Goal: Navigation & Orientation: Go to known website

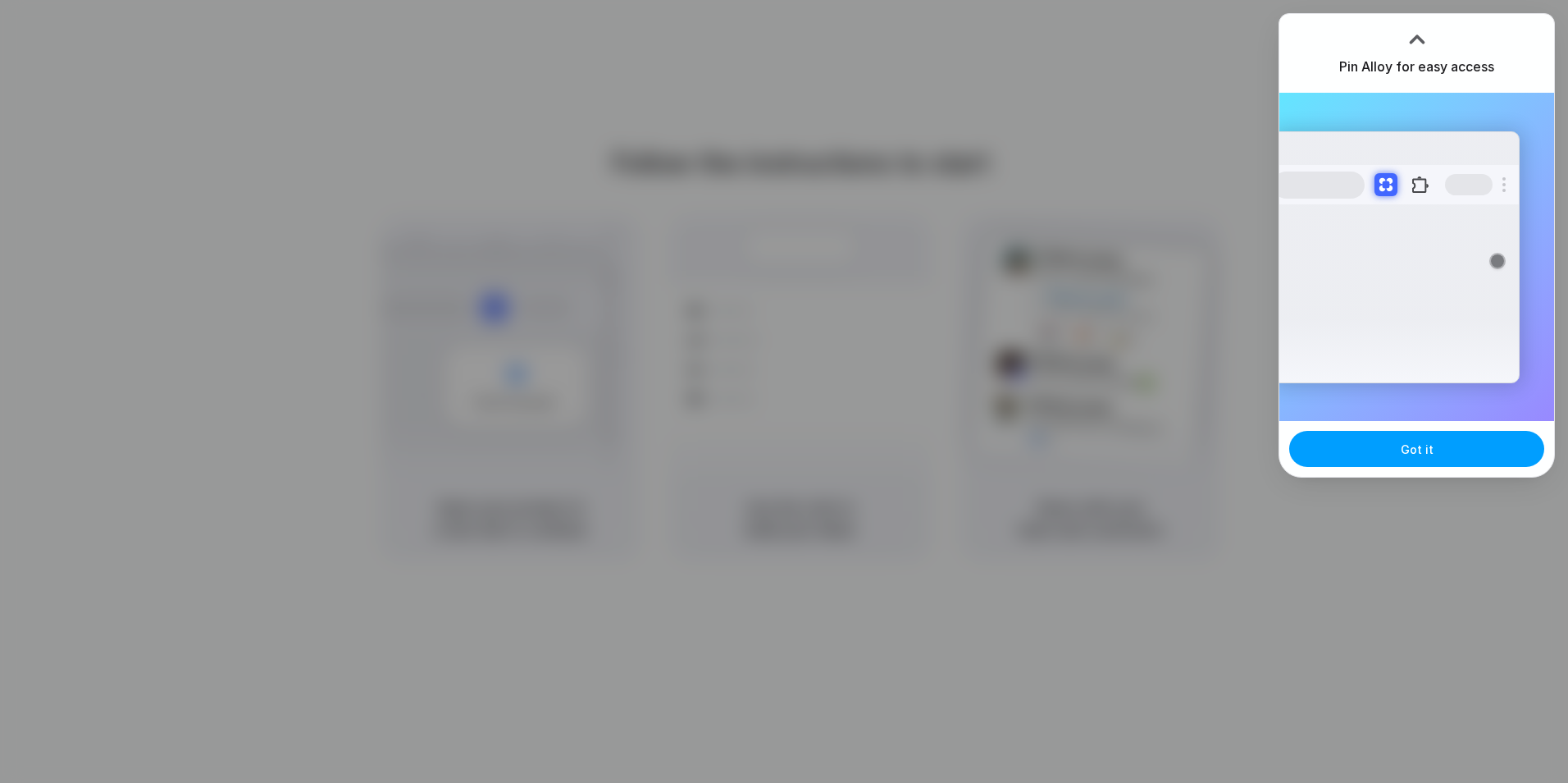
click at [1409, 443] on span "Got it" at bounding box center [1417, 449] width 33 height 17
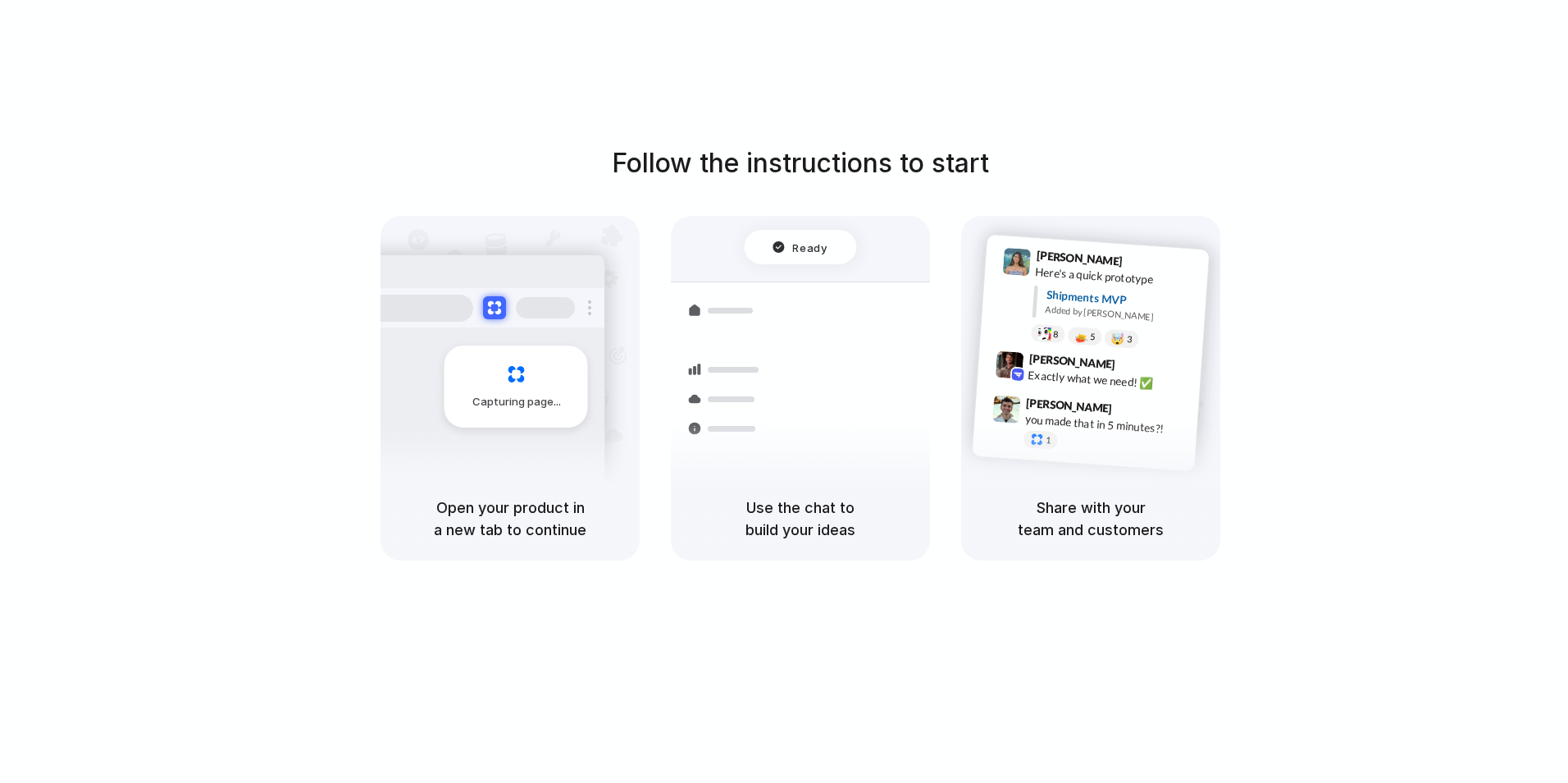
click at [575, 478] on div "Open your product in a new tab to continue" at bounding box center [510, 518] width 260 height 84
click at [931, 462] on div "Capturing page Open your product in a new tab to continue Freight Shipments v1 …" at bounding box center [801, 388] width 840 height 344
click at [784, 392] on div at bounding box center [784, 392] width 0 height 0
